Goal: Check status: Check status

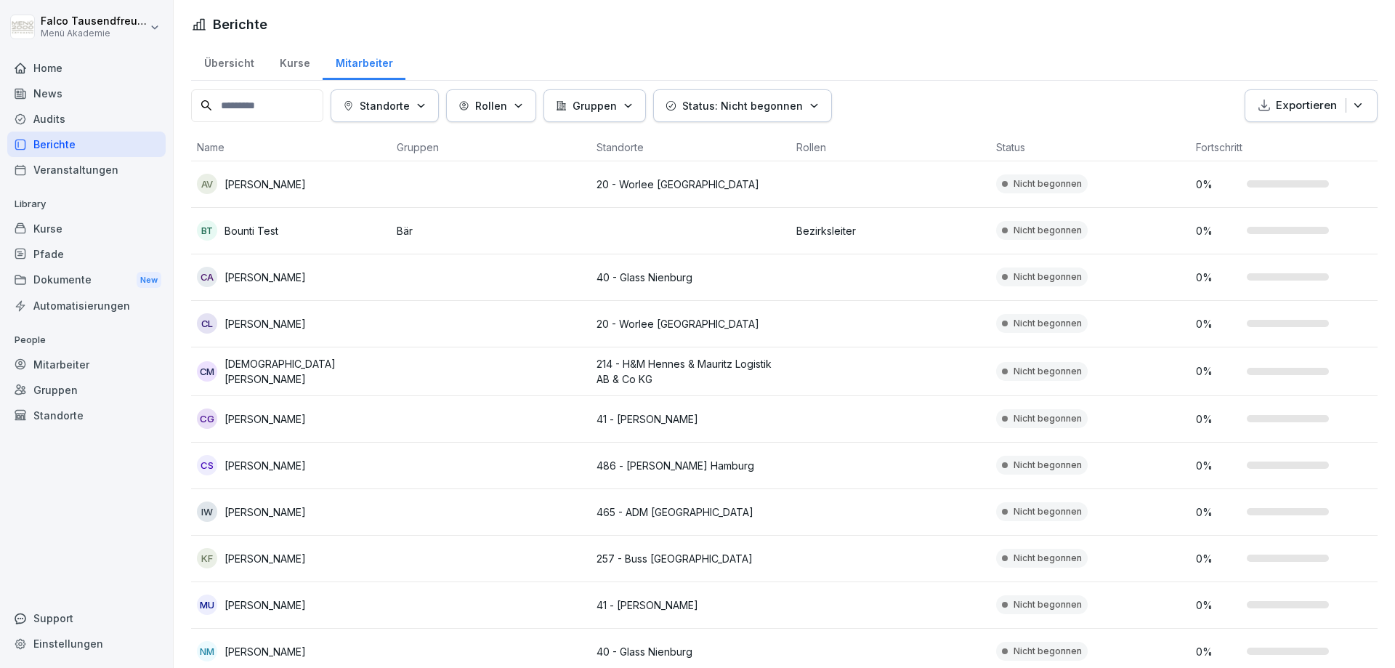
click at [385, 100] on p "Standorte" at bounding box center [385, 105] width 50 height 15
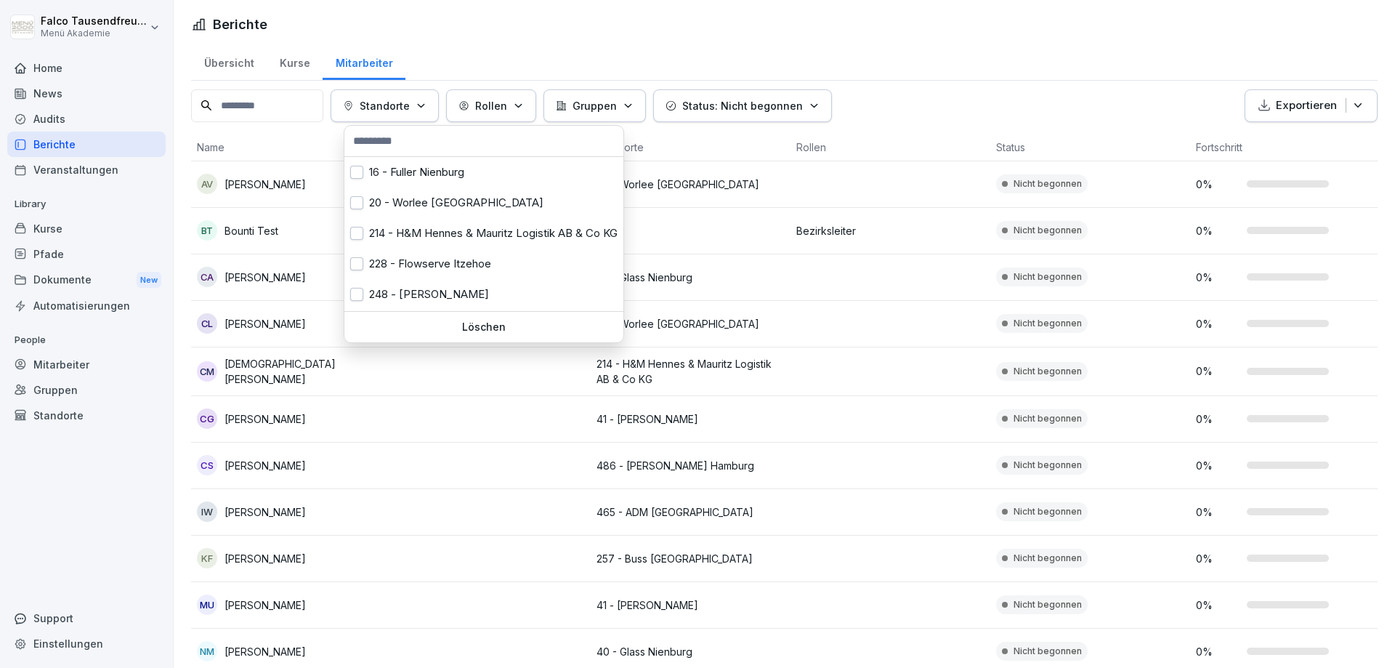
click at [387, 89] on html "[PERSON_NAME] Menü Akademie Home News Audits Berichte Veranstaltungen Library K…" at bounding box center [697, 334] width 1395 height 668
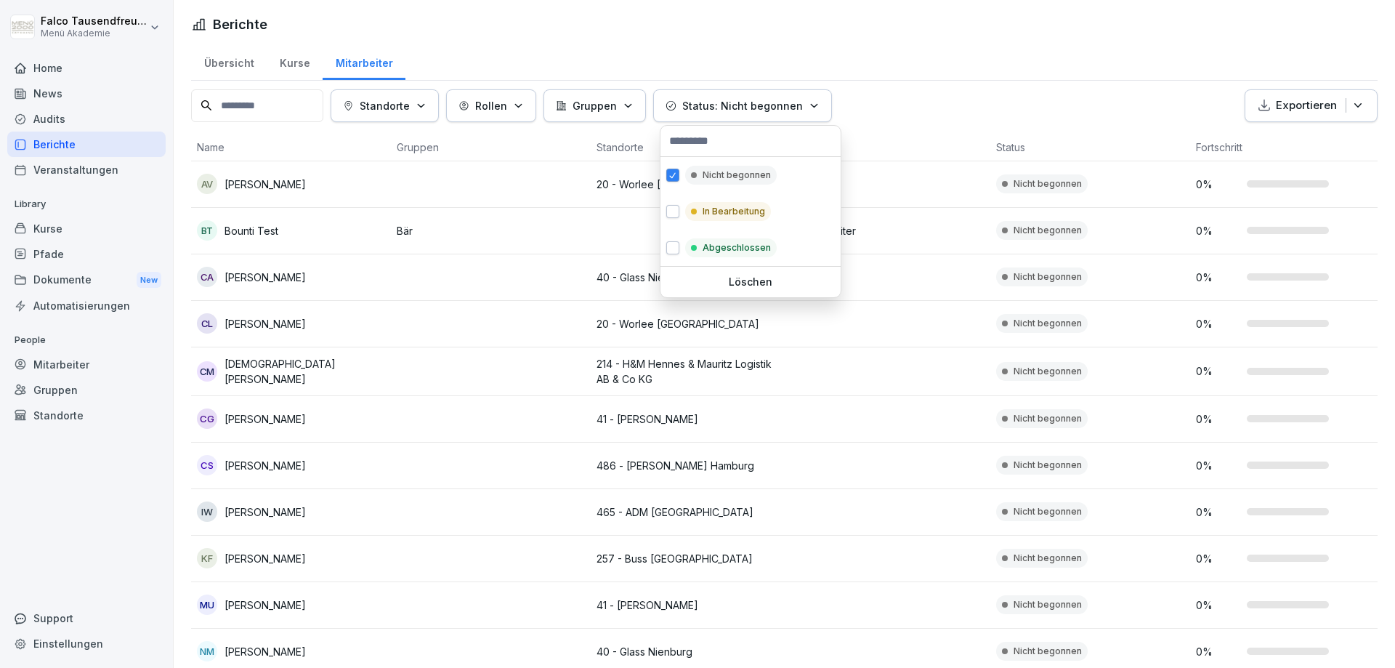
click at [823, 106] on button "Status: Nicht begonnen" at bounding box center [742, 105] width 179 height 33
click at [703, 178] on p "Nicht begonnen" at bounding box center [737, 175] width 68 height 13
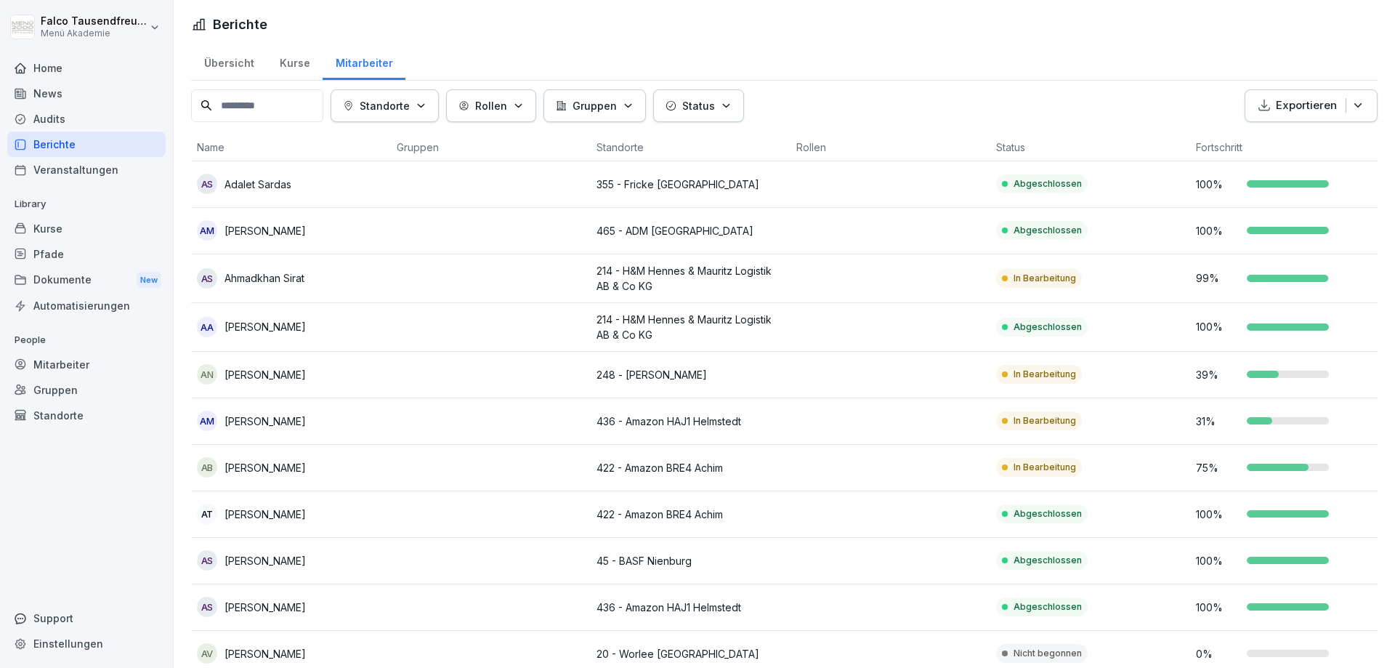
click at [902, 84] on html "[PERSON_NAME] Menü Akademie Home News Audits Berichte Veranstaltungen Library K…" at bounding box center [697, 334] width 1395 height 668
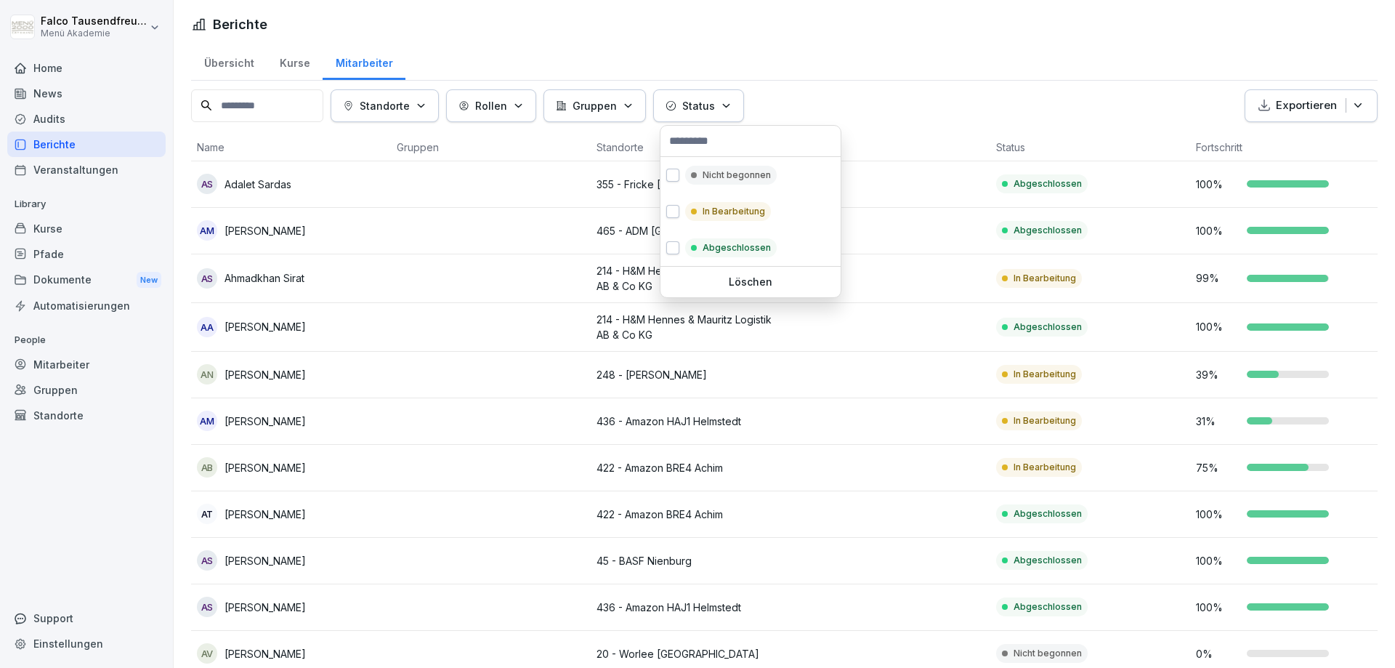
click at [732, 102] on icon "button" at bounding box center [726, 105] width 11 height 11
click at [695, 183] on div "Nicht begonnen" at bounding box center [731, 175] width 92 height 19
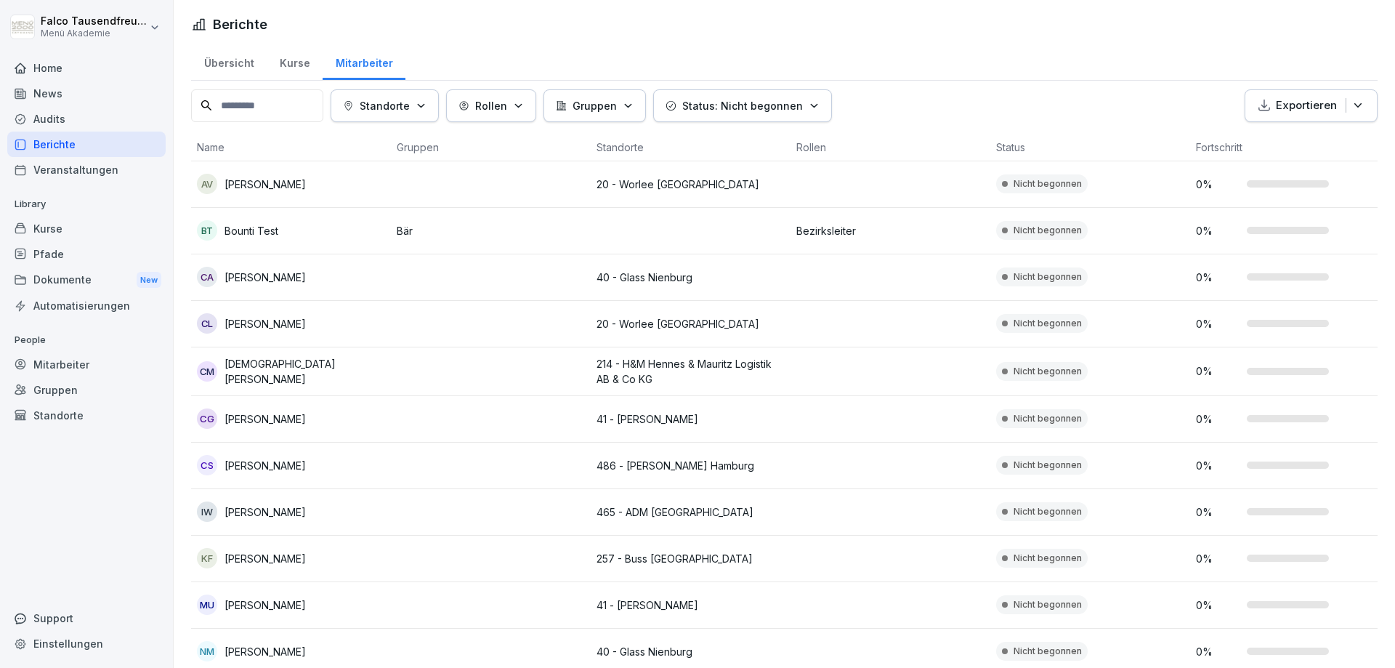
click at [1014, 16] on html "[PERSON_NAME] Menü Akademie Home News Audits Berichte Veranstaltungen Library K…" at bounding box center [697, 334] width 1395 height 668
click at [1101, 132] on html "[PERSON_NAME] Menü Akademie Home News Audits Berichte Veranstaltungen Library K…" at bounding box center [697, 334] width 1395 height 668
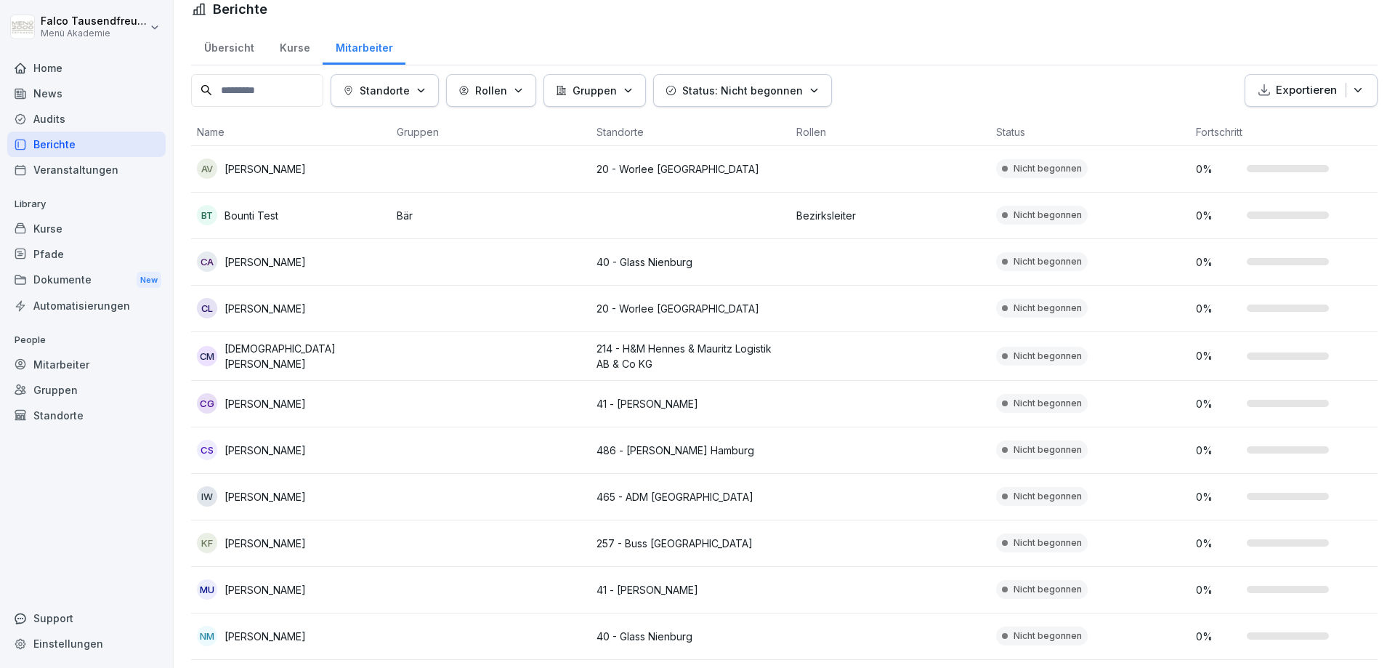
scroll to position [15, 0]
click at [940, 56] on html "[PERSON_NAME] Menü Akademie Home News Audits Berichte Veranstaltungen Library K…" at bounding box center [697, 334] width 1395 height 668
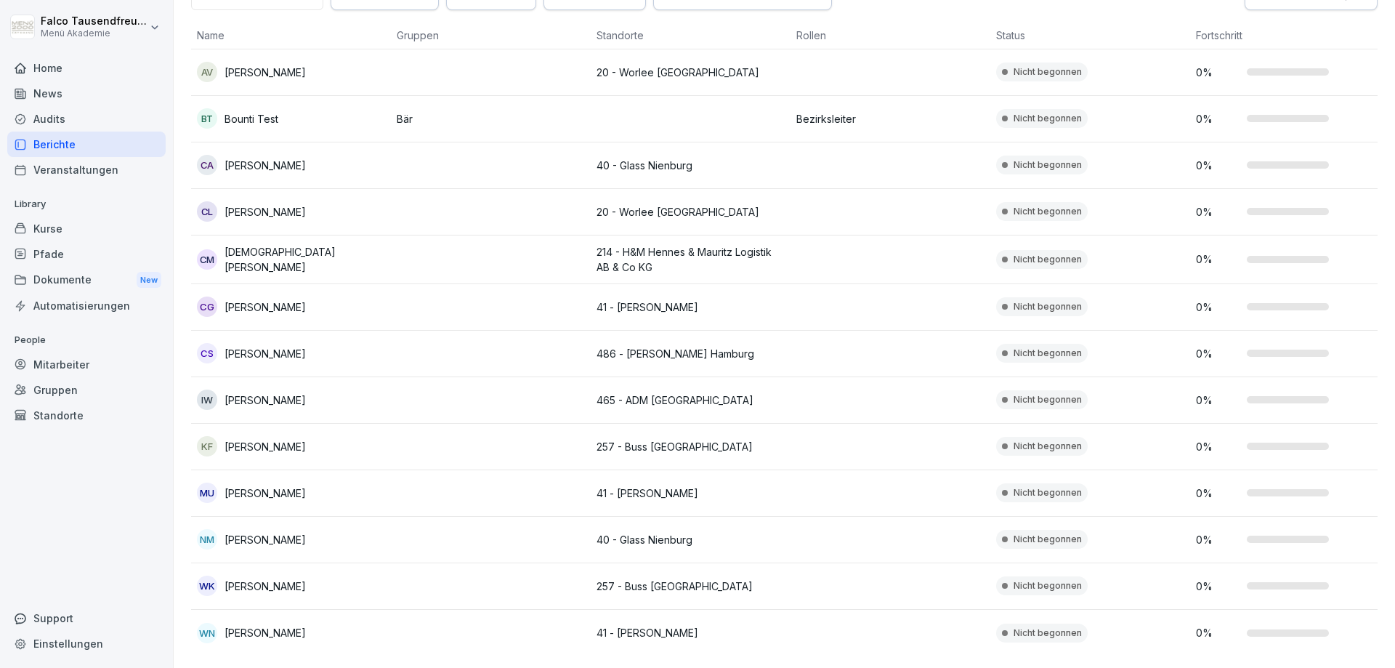
scroll to position [0, 0]
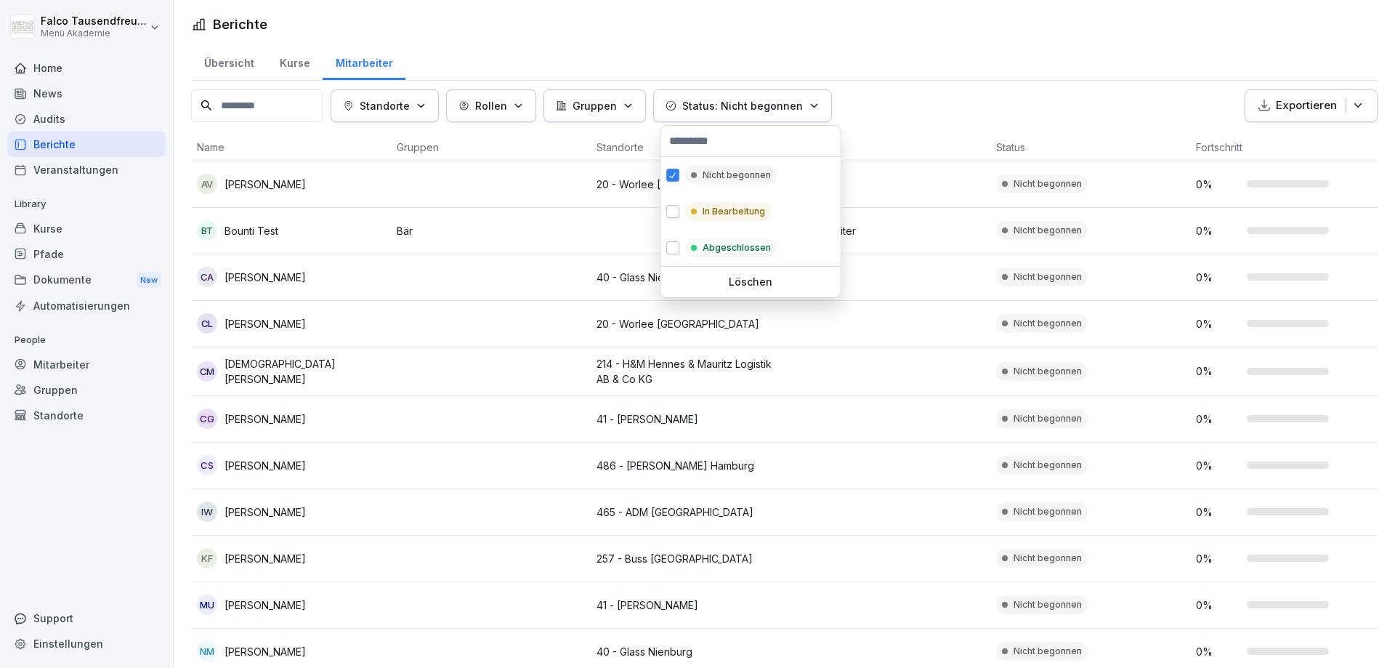
click at [770, 95] on button "Status: Nicht begonnen" at bounding box center [742, 105] width 179 height 33
click at [738, 208] on p "In Bearbeitung" at bounding box center [734, 211] width 62 height 13
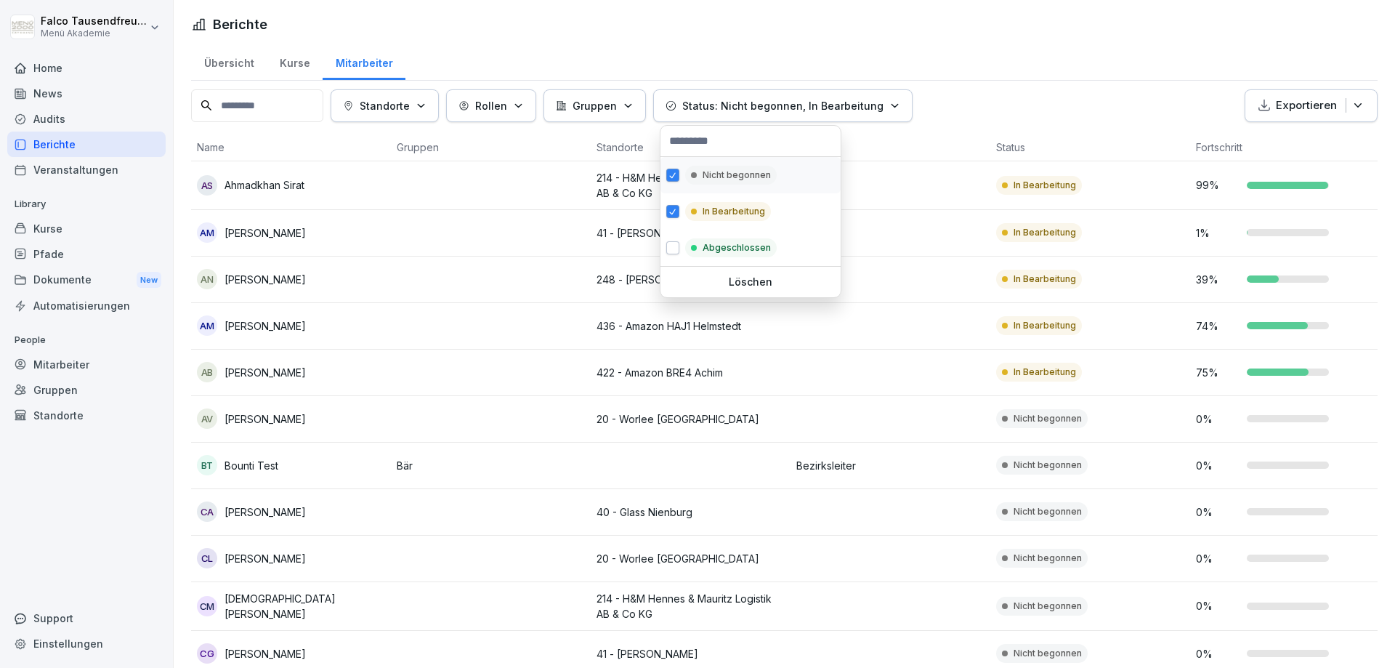
click at [767, 179] on p "Nicht begonnen" at bounding box center [737, 175] width 68 height 13
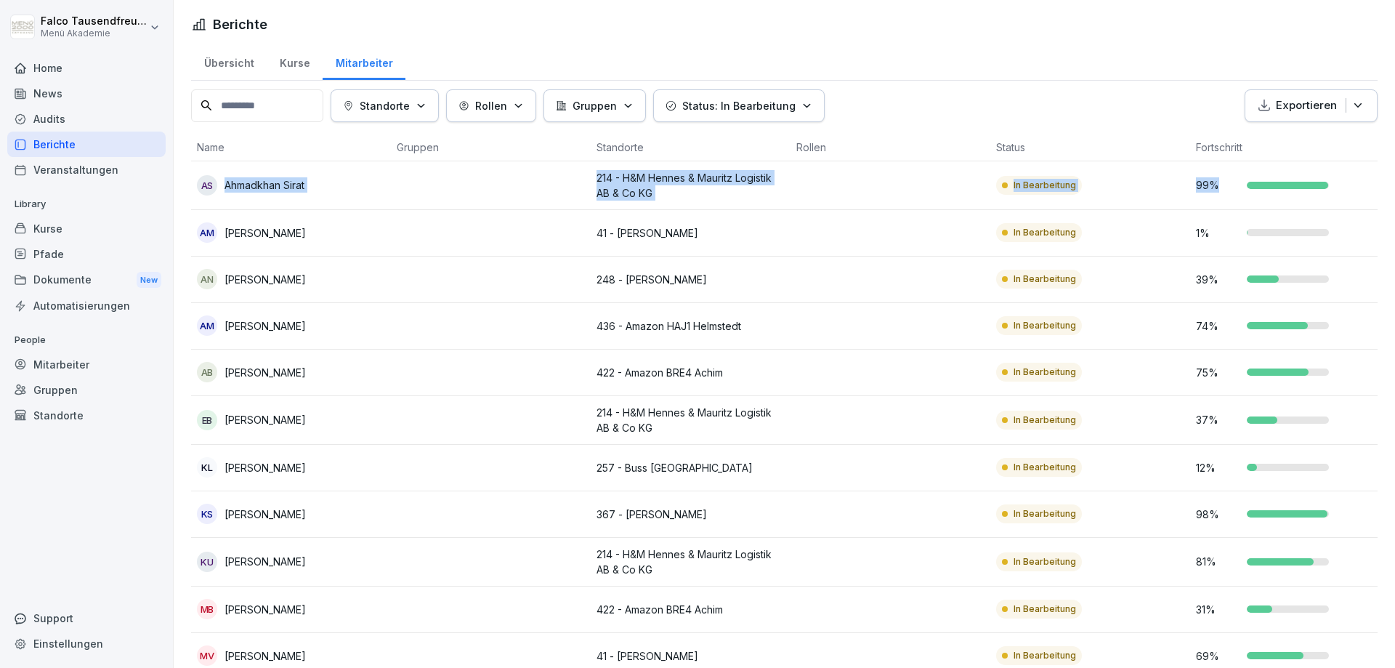
drag, startPoint x: 1394, startPoint y: 188, endPoint x: 1394, endPoint y: 196, distance: 8.0
click at [1394, 196] on html "[PERSON_NAME] Menü Akademie Home News Audits Berichte Veranstaltungen Library K…" at bounding box center [697, 334] width 1395 height 668
click at [1168, 87] on div "Übersicht Kurse Mitarbeiter Standorte Rollen Gruppen Status: In Bearbeitung Exp…" at bounding box center [784, 484] width 1221 height 883
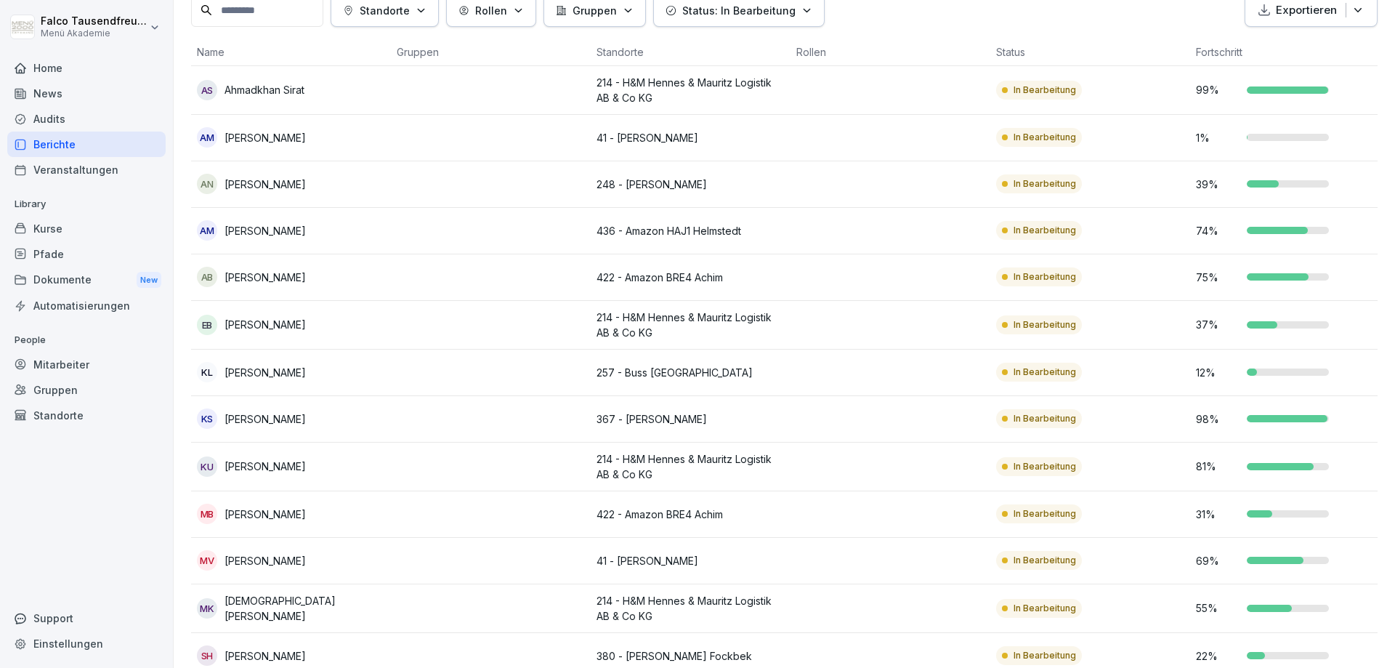
scroll to position [96, 0]
click at [1033, 22] on div "Standorte Rollen Gruppen Status: In Bearbeitung Exportieren" at bounding box center [784, 9] width 1186 height 33
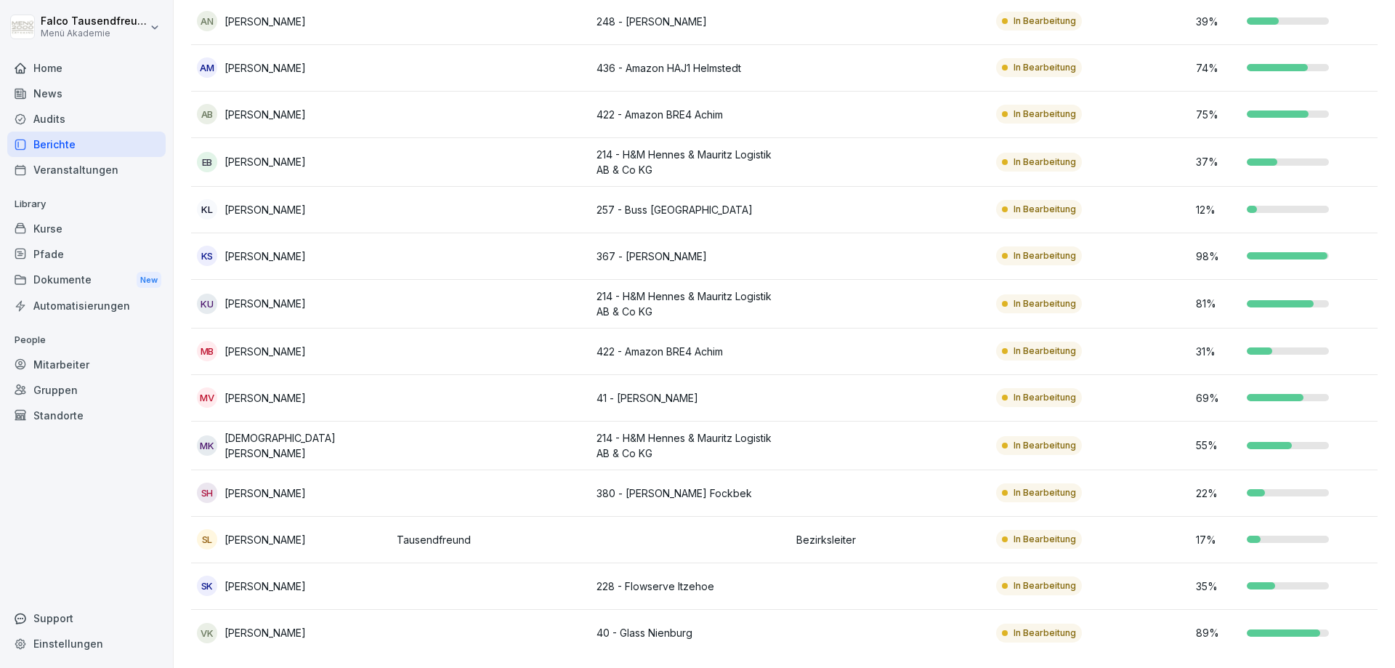
scroll to position [0, 0]
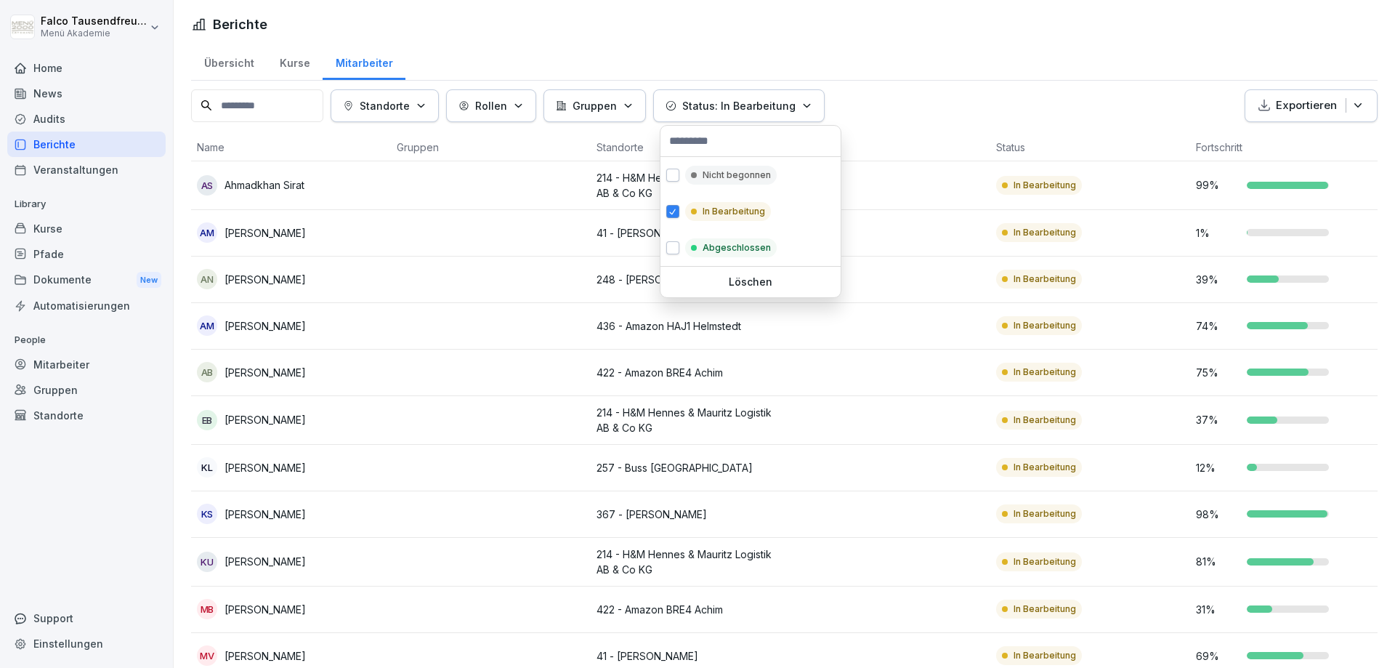
click at [760, 97] on button "Status: In Bearbeitung" at bounding box center [738, 105] width 171 height 33
click at [708, 215] on p "In Bearbeitung" at bounding box center [734, 211] width 62 height 13
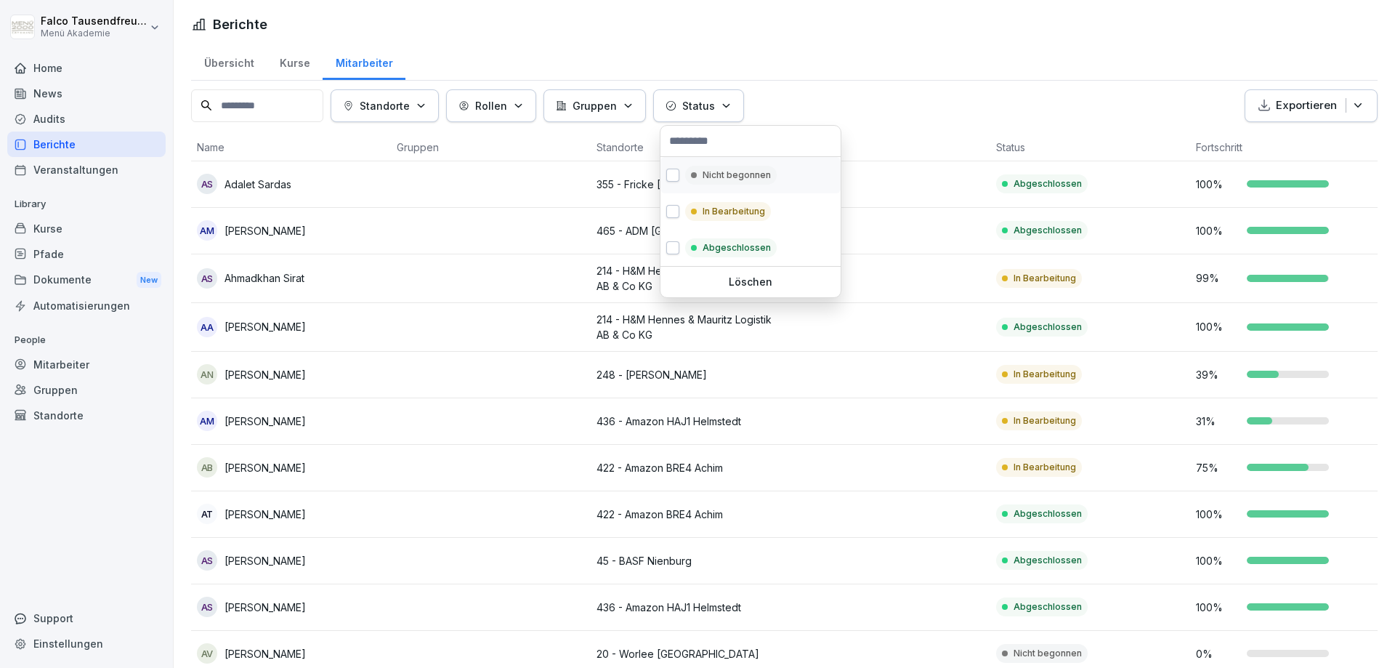
click at [705, 185] on div "Nicht begonnen" at bounding box center [750, 175] width 180 height 36
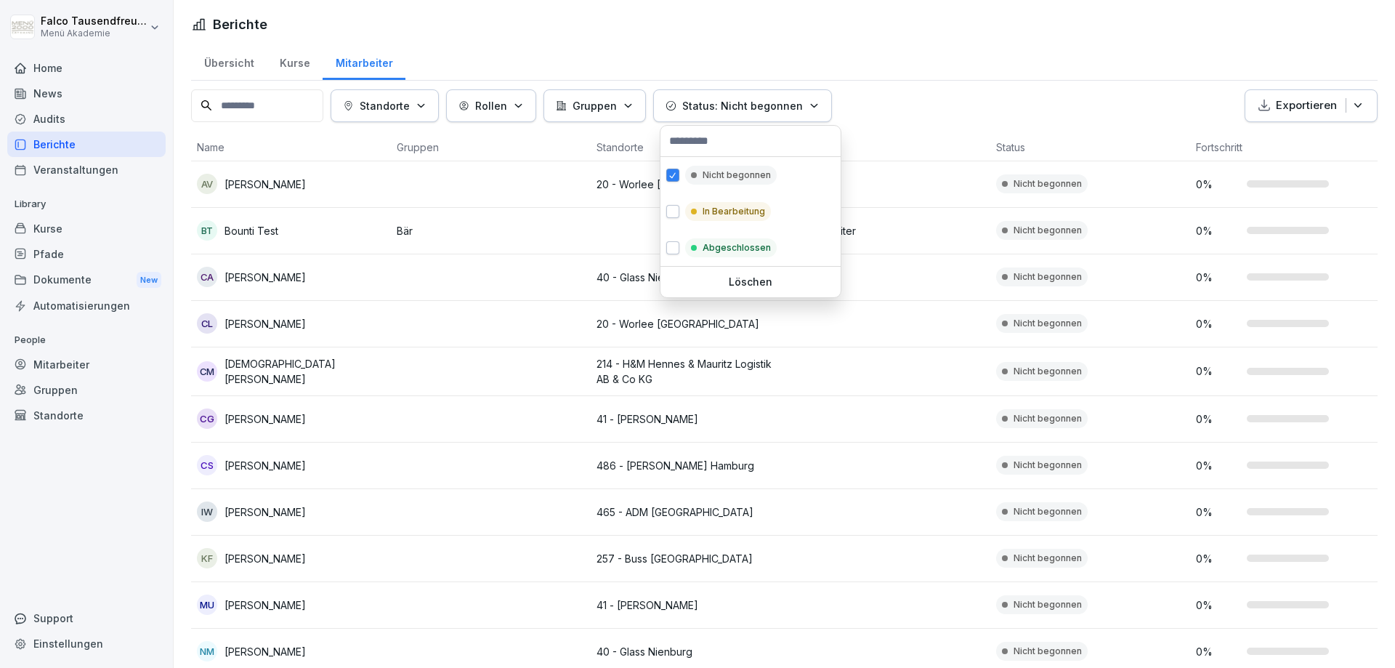
click at [886, 49] on html "[PERSON_NAME] Menü Akademie Home News Audits Berichte Veranstaltungen Library K…" at bounding box center [697, 334] width 1395 height 668
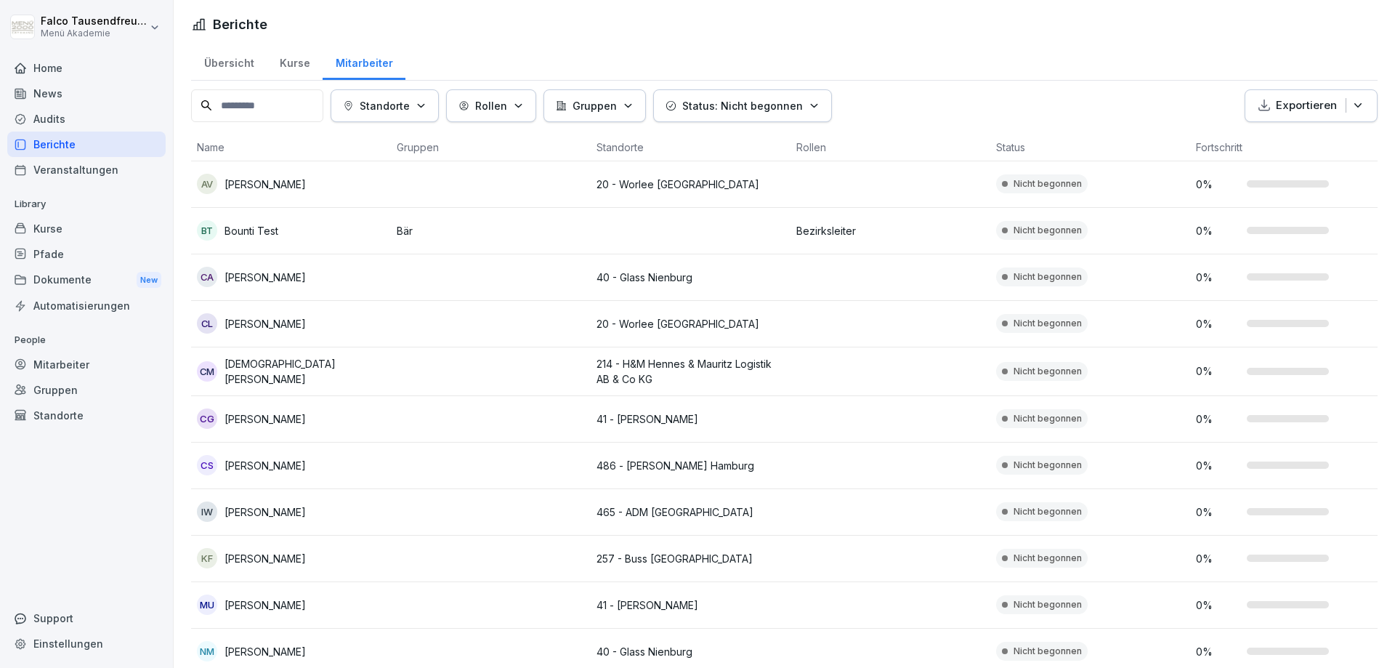
click at [886, 49] on div "Übersicht Kurse Mitarbeiter" at bounding box center [784, 62] width 1186 height 38
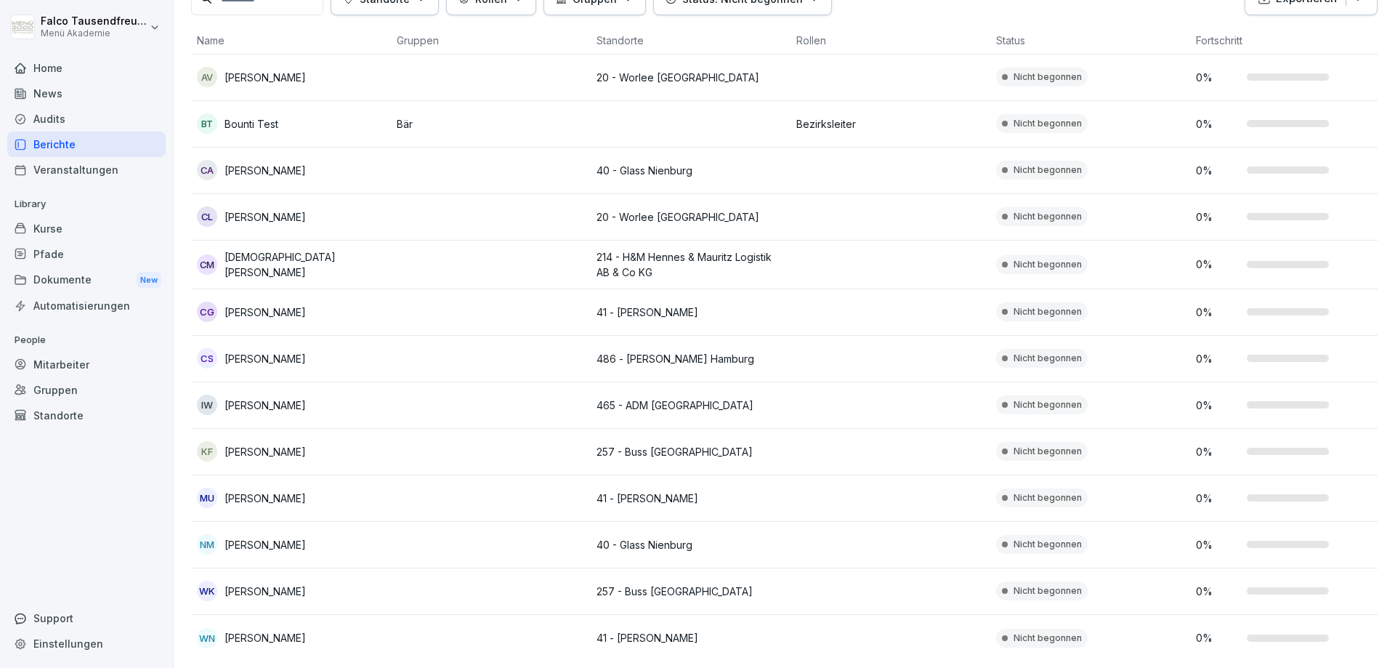
scroll to position [112, 0]
